Goal: Task Accomplishment & Management: Complete application form

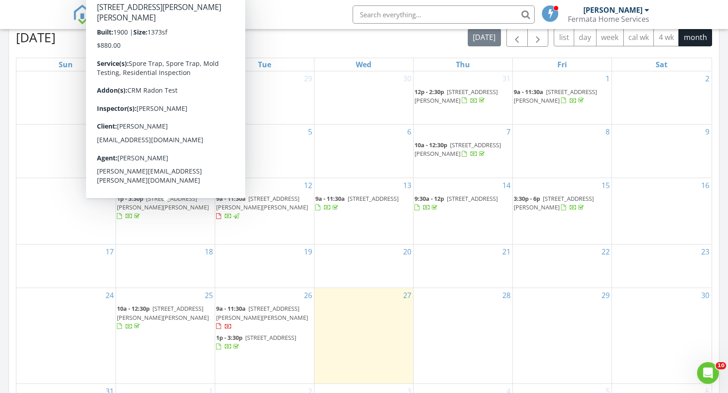
scroll to position [407, 0]
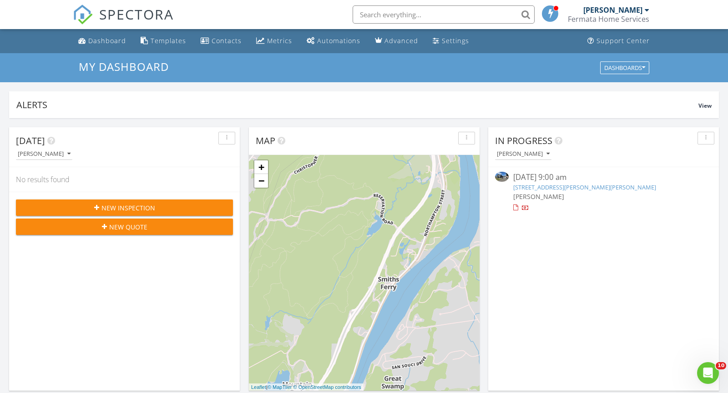
click at [168, 205] on div "New Inspection" at bounding box center [124, 208] width 202 height 10
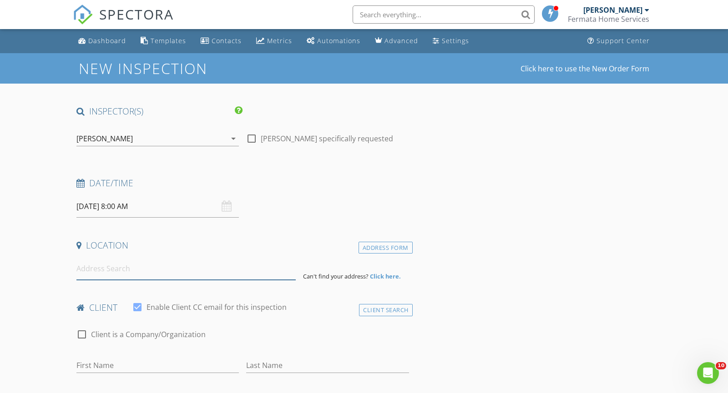
click at [199, 272] on input at bounding box center [185, 269] width 219 height 22
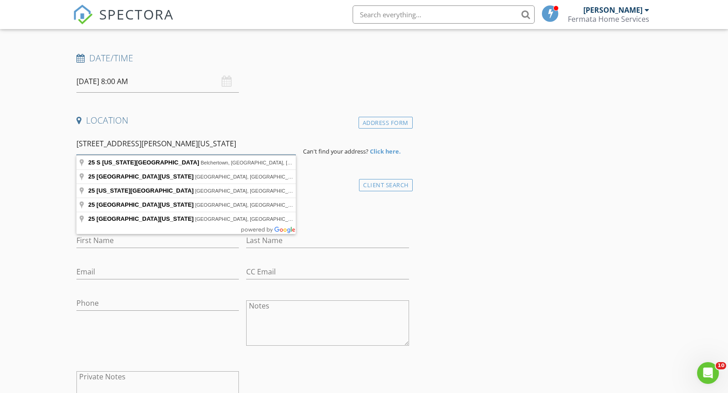
scroll to position [132, 0]
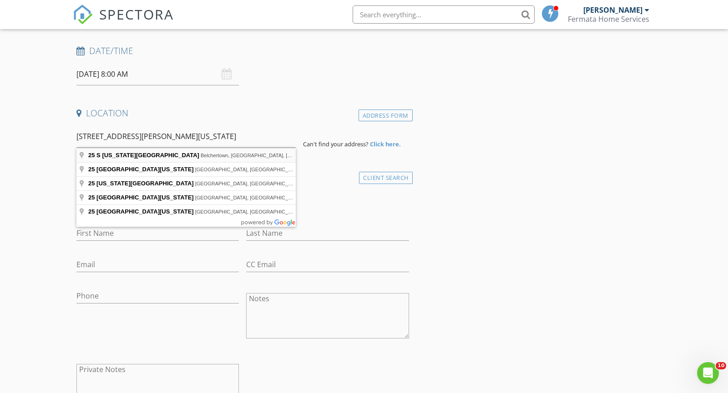
type input "25 S Washington St, Belchertown, MA, USA"
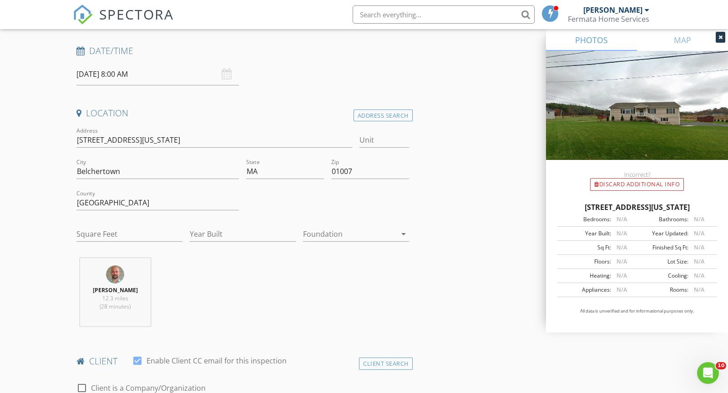
click at [103, 221] on div "Square Feet" at bounding box center [129, 236] width 106 height 30
click at [102, 233] on input "Square Feet" at bounding box center [129, 234] width 106 height 15
type input "2100"
click at [240, 234] on input "Year Built" at bounding box center [243, 234] width 106 height 15
type input "2017"
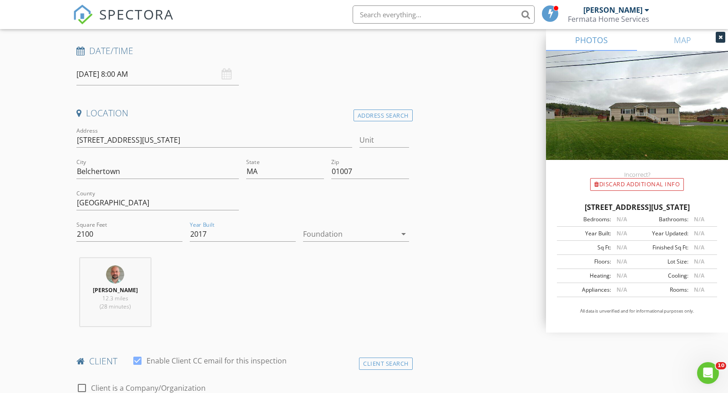
click at [372, 232] on div at bounding box center [349, 234] width 93 height 15
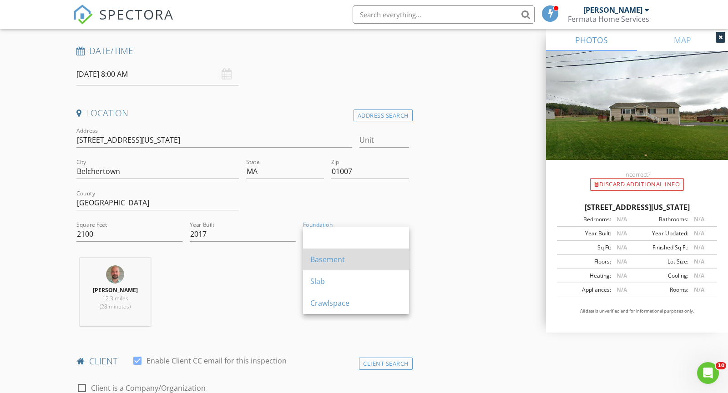
click at [368, 257] on div "Basement" at bounding box center [355, 259] width 91 height 11
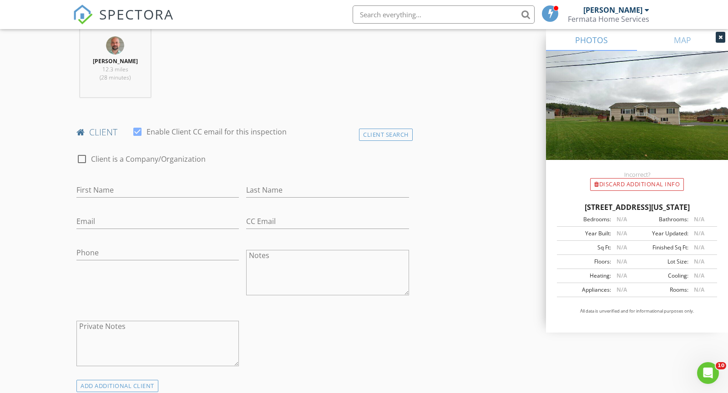
scroll to position [364, 0]
click at [170, 186] on input "First Name" at bounding box center [157, 188] width 162 height 15
type input "[GEOGRAPHIC_DATA]"
type input "Z"
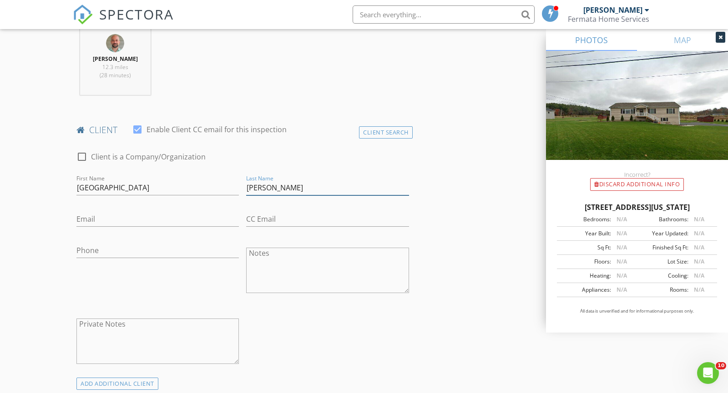
type input "[PERSON_NAME]"
click at [141, 221] on input "Email" at bounding box center [157, 219] width 162 height 15
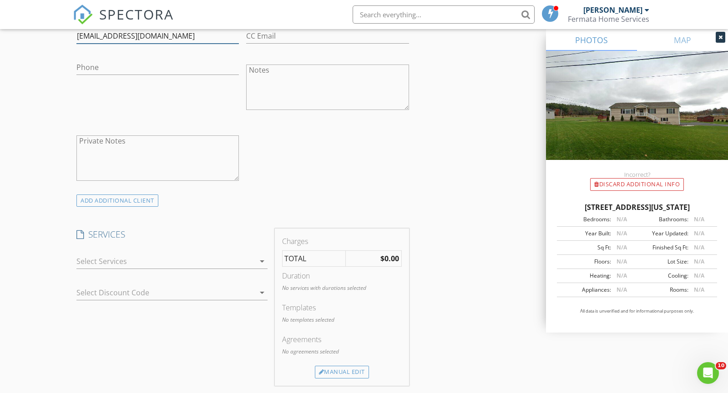
scroll to position [557, 0]
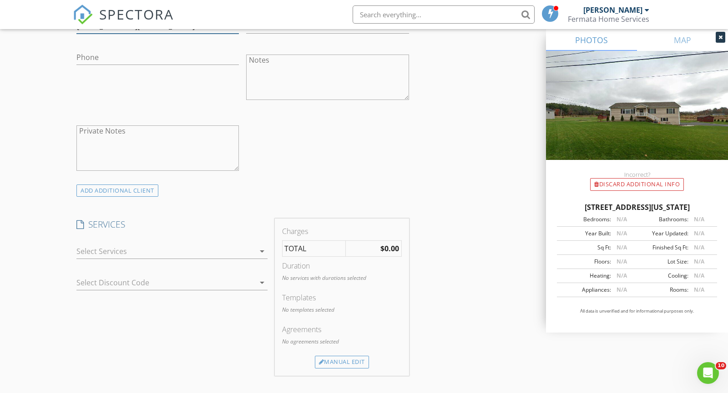
type input "[EMAIL_ADDRESS][DOMAIN_NAME]"
click at [148, 249] on div at bounding box center [165, 251] width 178 height 15
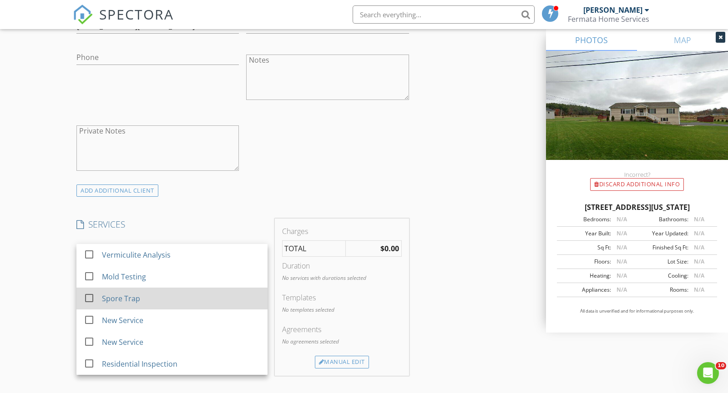
scroll to position [567, 0]
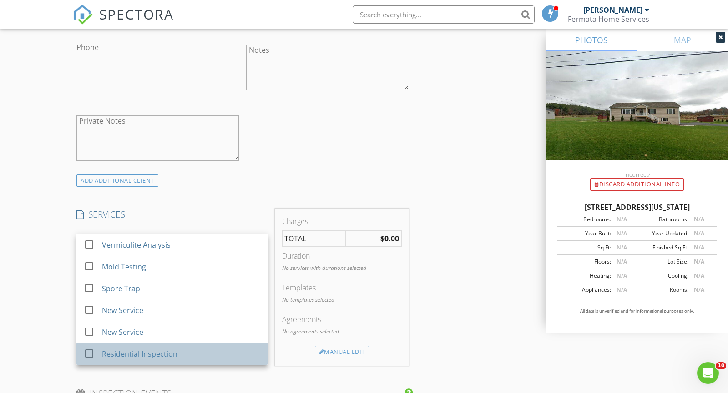
click at [146, 356] on div "Residential Inspection" at bounding box center [139, 354] width 75 height 11
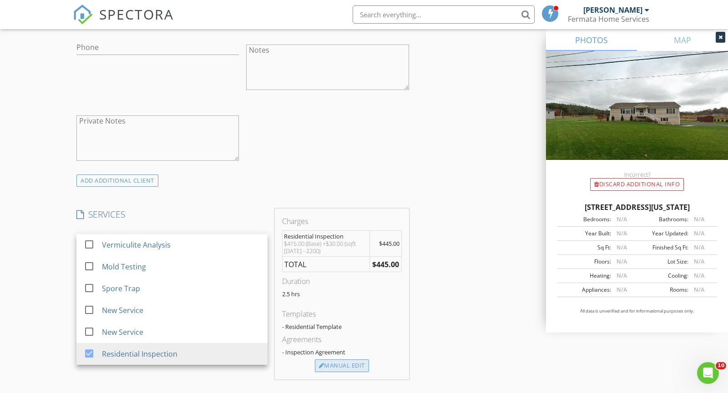
click at [348, 366] on div "Manual Edit" at bounding box center [342, 366] width 54 height 13
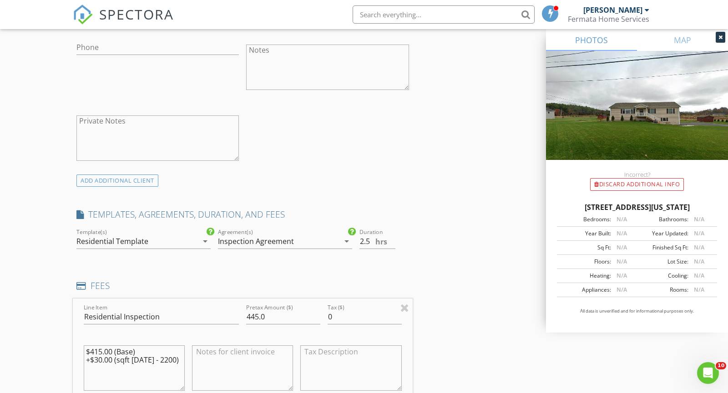
click at [452, 209] on div "INSPECTOR(S) check_box Eric Salus PRIMARY Eric Salus arrow_drop_down check_box_…" at bounding box center [364, 333] width 582 height 1590
click at [255, 318] on input "445.0" at bounding box center [283, 317] width 74 height 15
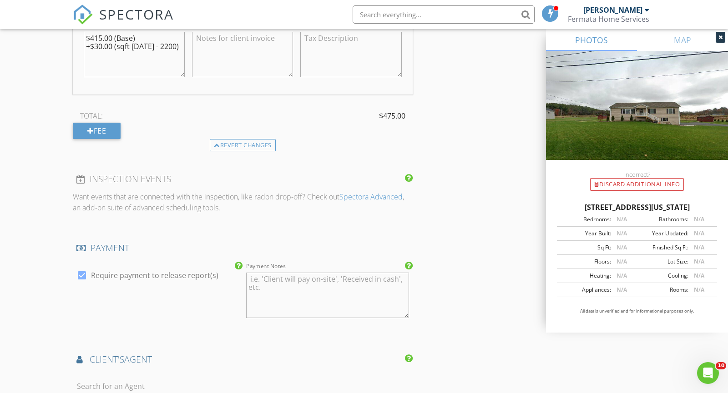
scroll to position [831, 0]
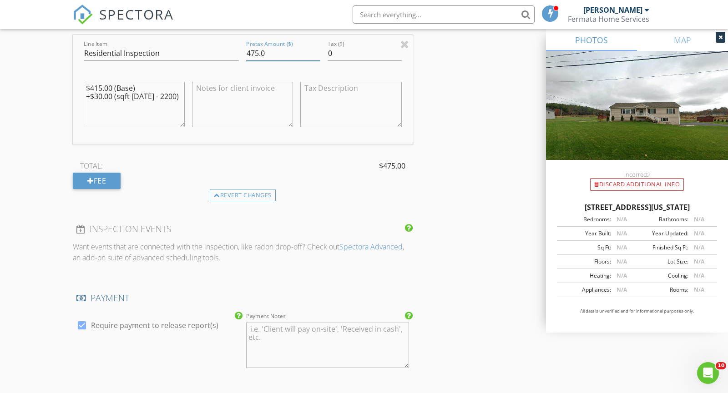
type input "475.0"
click at [344, 189] on div "Revert changes" at bounding box center [243, 195] width 340 height 13
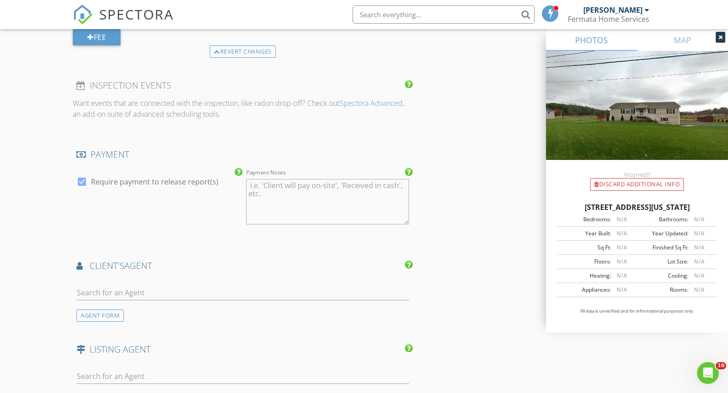
scroll to position [979, 0]
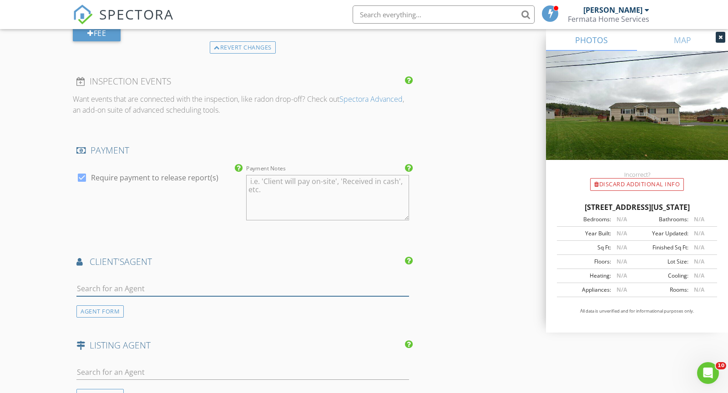
click at [287, 290] on input "text" at bounding box center [242, 288] width 332 height 15
type input "aisj"
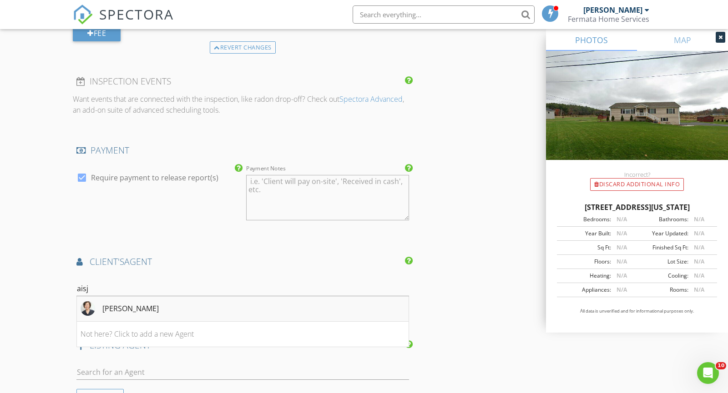
click at [247, 308] on li "[PERSON_NAME]" at bounding box center [243, 309] width 332 height 25
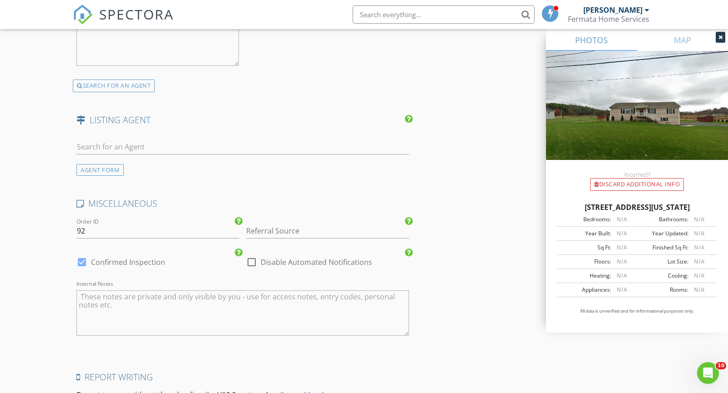
scroll to position [1412, 0]
click at [251, 264] on div at bounding box center [251, 261] width 15 height 15
checkbox input "true"
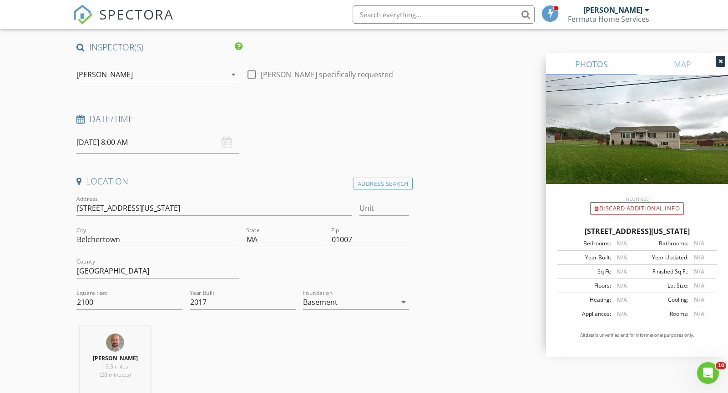
scroll to position [0, 0]
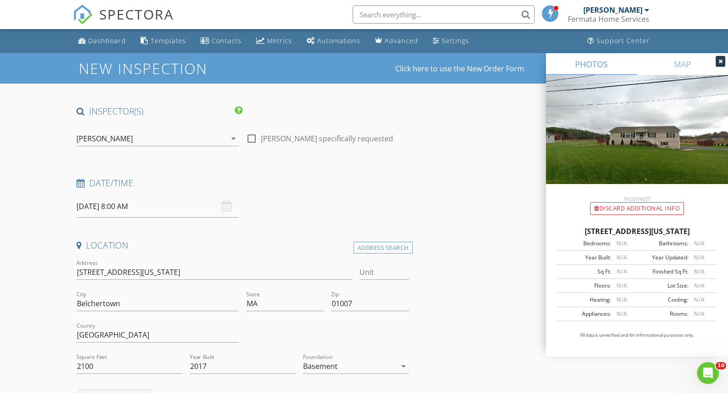
click at [200, 210] on input "08/28/2025 8:00 AM" at bounding box center [157, 207] width 162 height 22
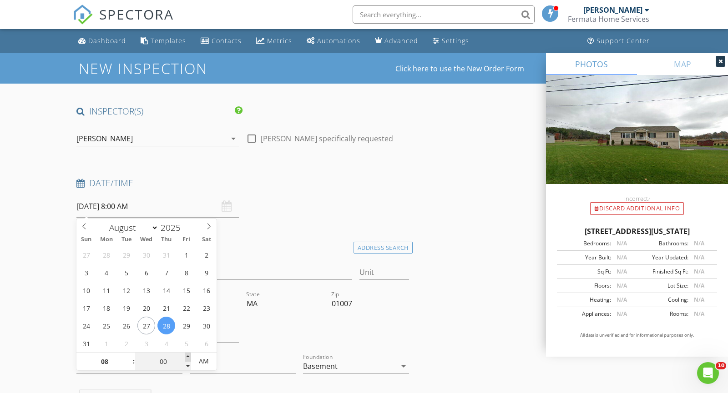
type input "05"
type input "08/28/2025 8:05 AM"
click at [187, 354] on span at bounding box center [188, 357] width 6 height 9
type input "10"
type input "08/28/2025 8:10 AM"
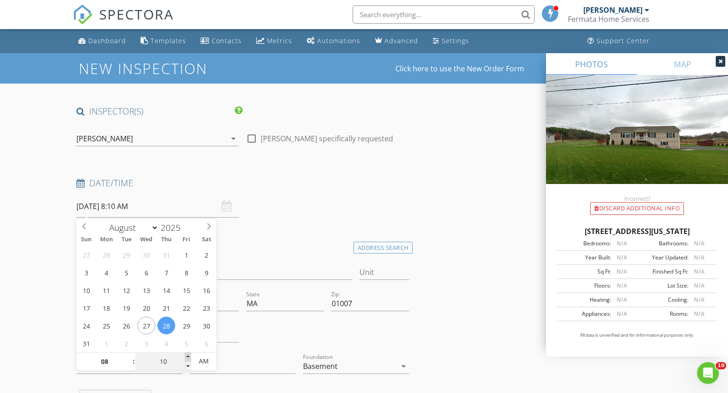
click at [187, 354] on span at bounding box center [188, 357] width 6 height 9
type input "15"
type input "08/28/2025 8:15 AM"
click at [187, 354] on span at bounding box center [188, 357] width 6 height 9
type input "20"
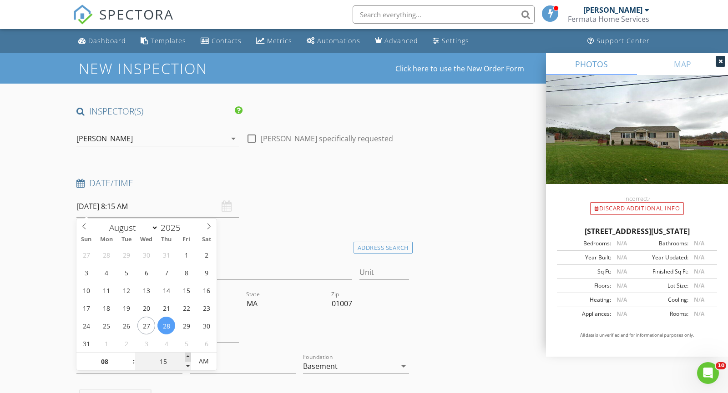
type input "08/28/2025 8:20 AM"
click at [187, 354] on span at bounding box center [188, 357] width 6 height 9
type input "15"
type input "08/28/2025 8:15 AM"
click at [187, 367] on span at bounding box center [188, 366] width 6 height 9
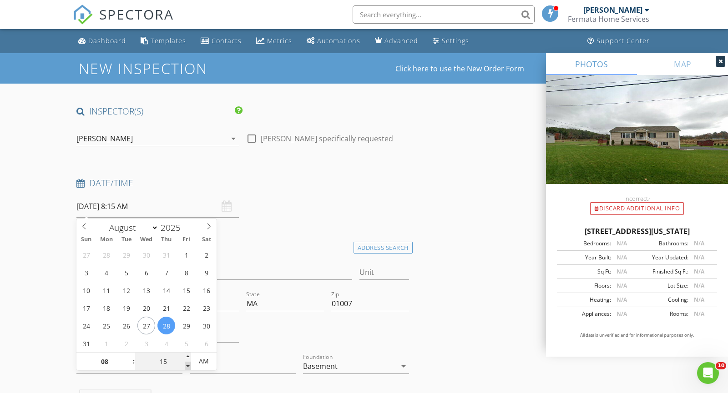
type input "10"
type input "08/28/2025 8:10 AM"
click at [187, 367] on span at bounding box center [188, 366] width 6 height 9
type input "05"
type input "08/28/2025 8:05 AM"
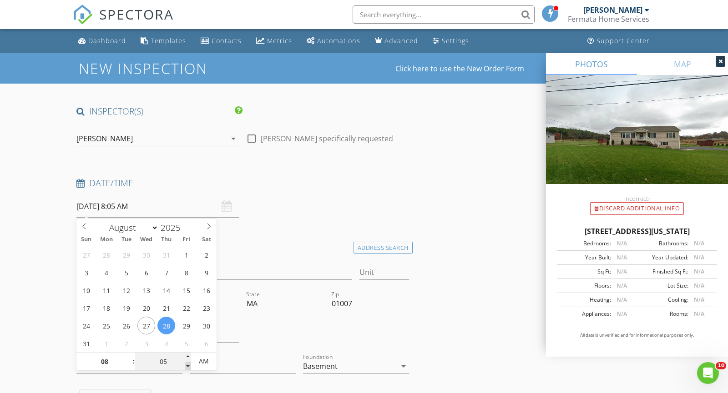
click at [187, 367] on span at bounding box center [188, 366] width 6 height 9
type input "00"
type input "08/28/2025 8:00 AM"
click at [187, 367] on span at bounding box center [188, 366] width 6 height 9
type input "09"
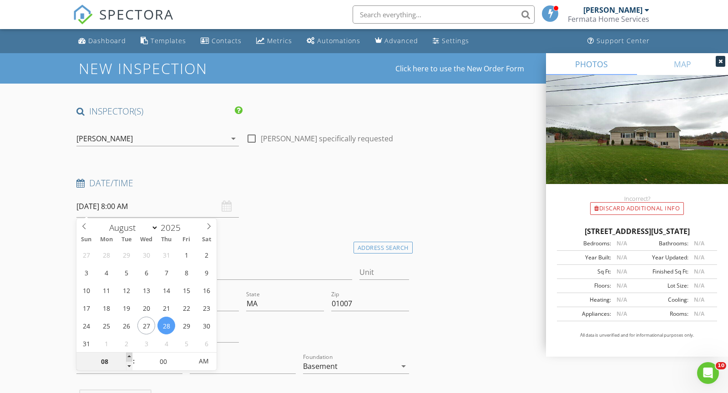
type input "08/28/2025 9:00 AM"
click at [128, 356] on span at bounding box center [129, 357] width 6 height 9
type input "10"
type input "08/28/2025 10:00 AM"
click at [128, 356] on span at bounding box center [129, 357] width 6 height 9
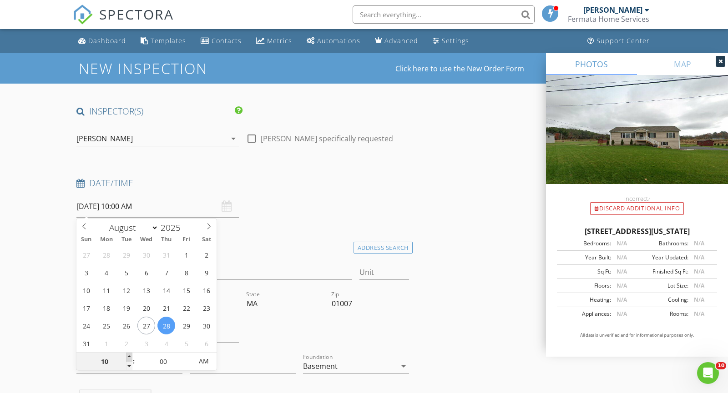
type input "11"
type input "08/28/2025 11:00 AM"
click at [128, 356] on span at bounding box center [129, 357] width 6 height 9
type input "12"
type input "08/28/2025 12:00 PM"
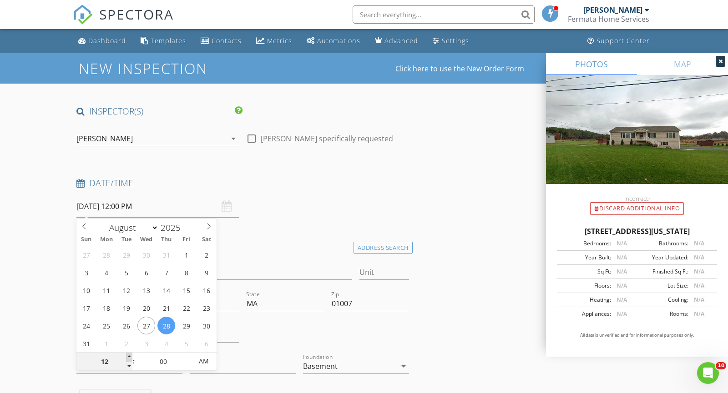
click at [128, 356] on span at bounding box center [129, 357] width 6 height 9
type input "01"
type input "[DATE] 1:00 PM"
click at [128, 356] on span at bounding box center [129, 357] width 6 height 9
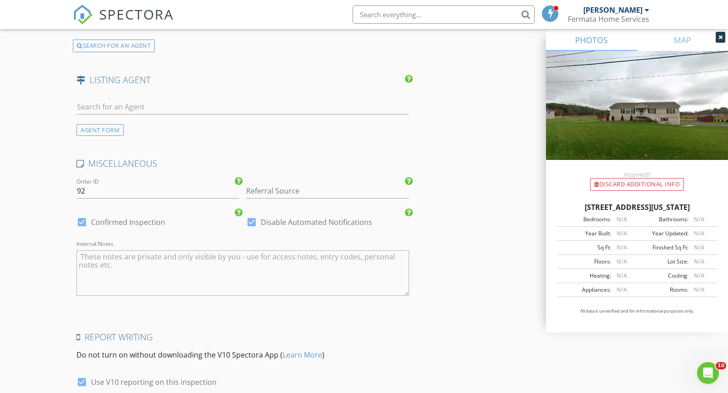
scroll to position [1532, 0]
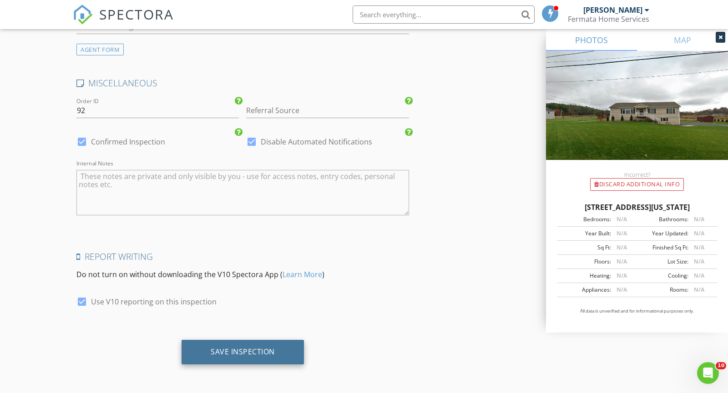
click at [265, 351] on div "Save Inspection" at bounding box center [243, 351] width 64 height 9
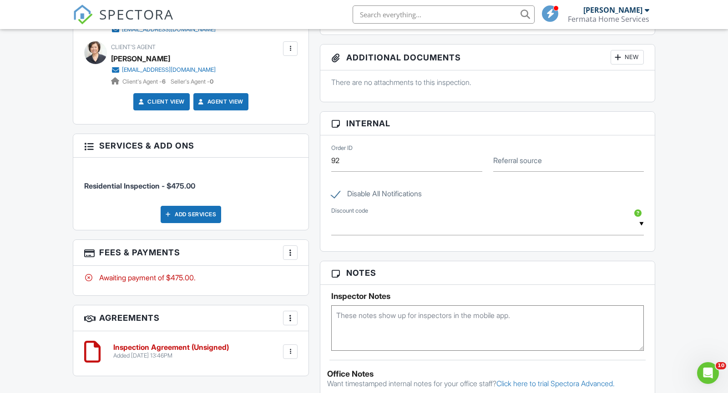
scroll to position [409, 0]
